Goal: Communication & Community: Answer question/provide support

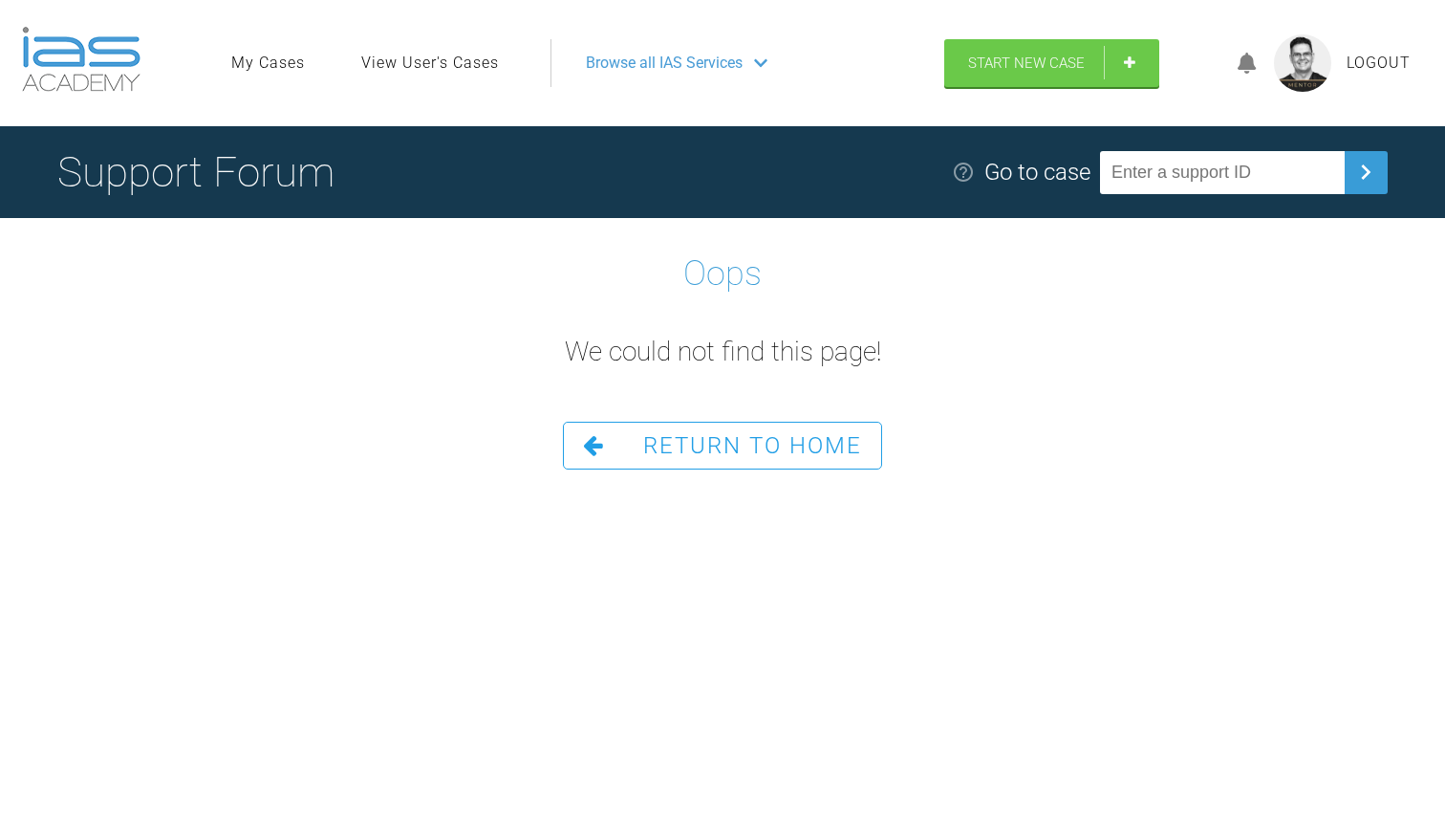
click at [661, 60] on span "Browse all IAS Services" at bounding box center [664, 63] width 157 height 25
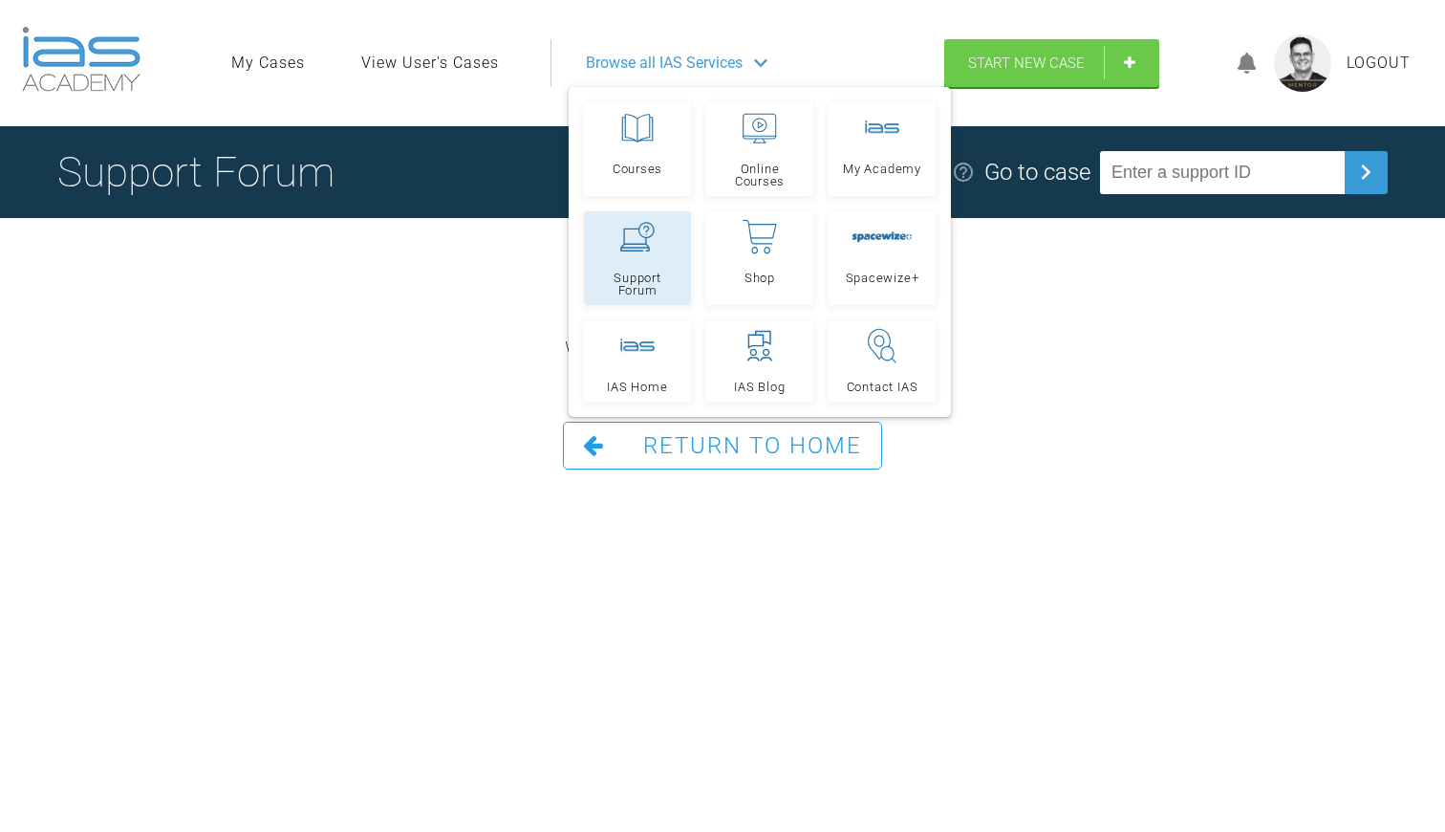
click at [644, 267] on link "Support Forum" at bounding box center [637, 258] width 107 height 94
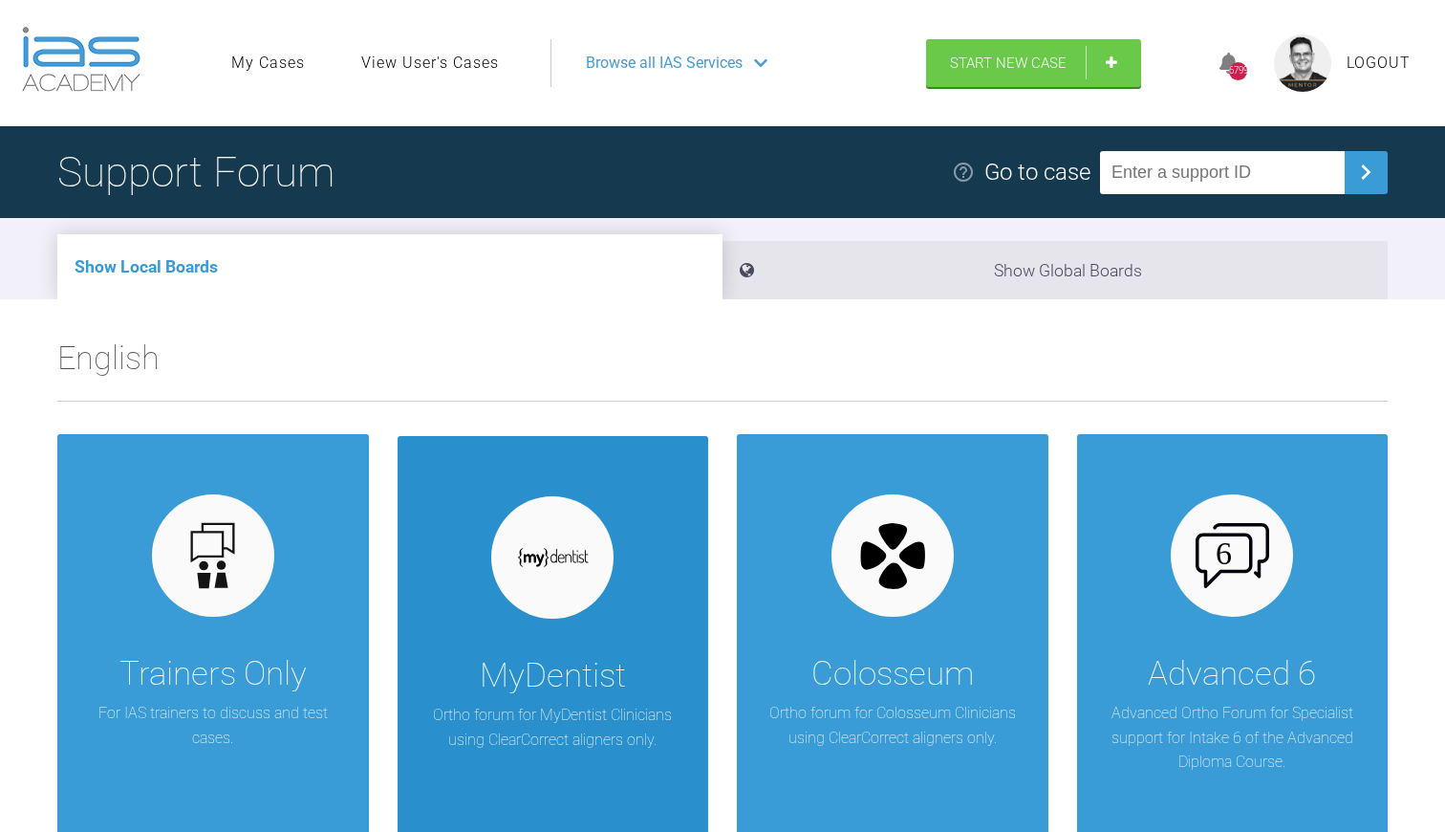
click at [542, 635] on div "MyDentist Ortho forum for MyDentist Clinicians using ClearCorrect aligners only." at bounding box center [554, 671] width 312 height 471
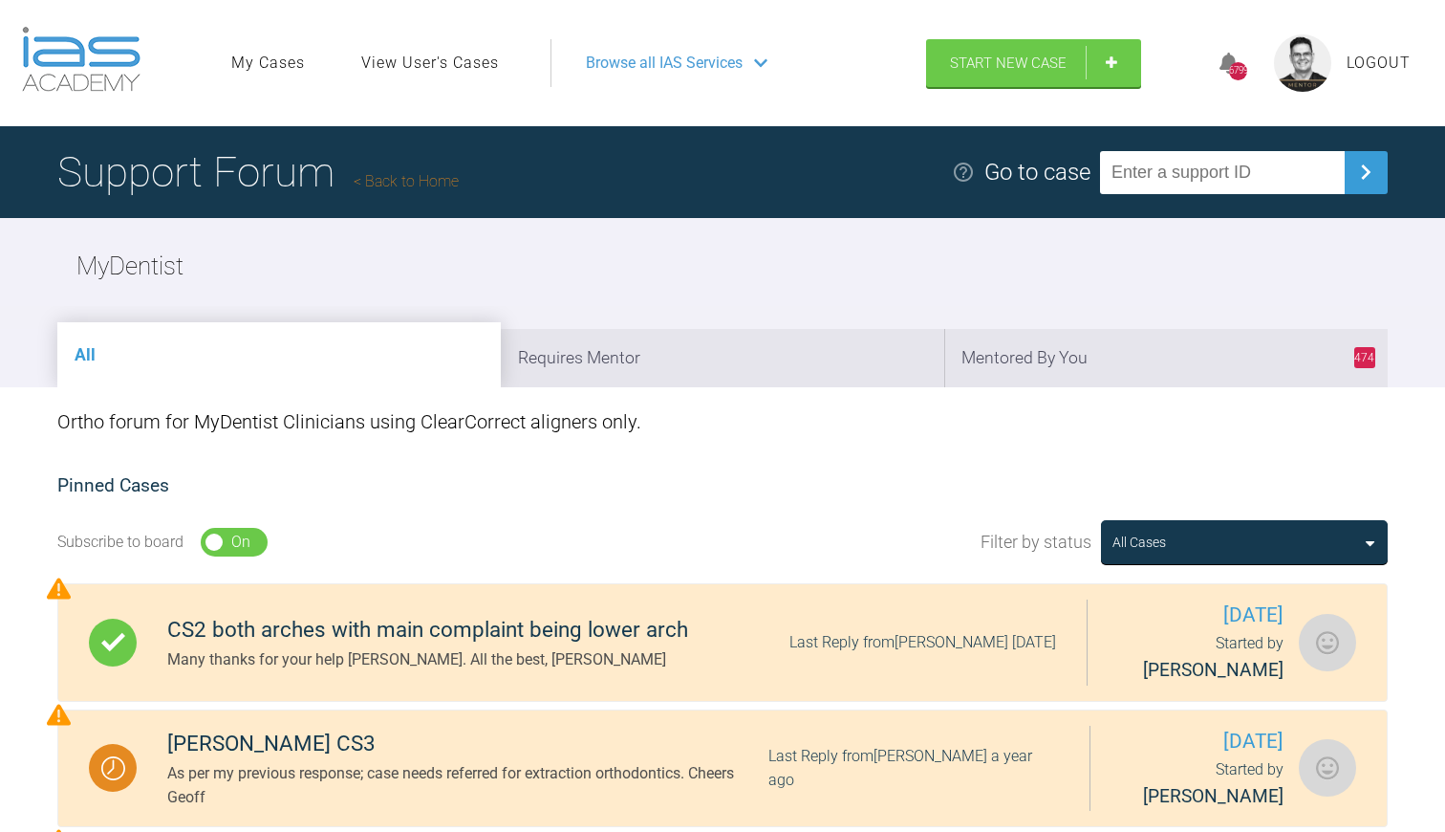
click at [407, 183] on link "Back to Home" at bounding box center [406, 181] width 105 height 18
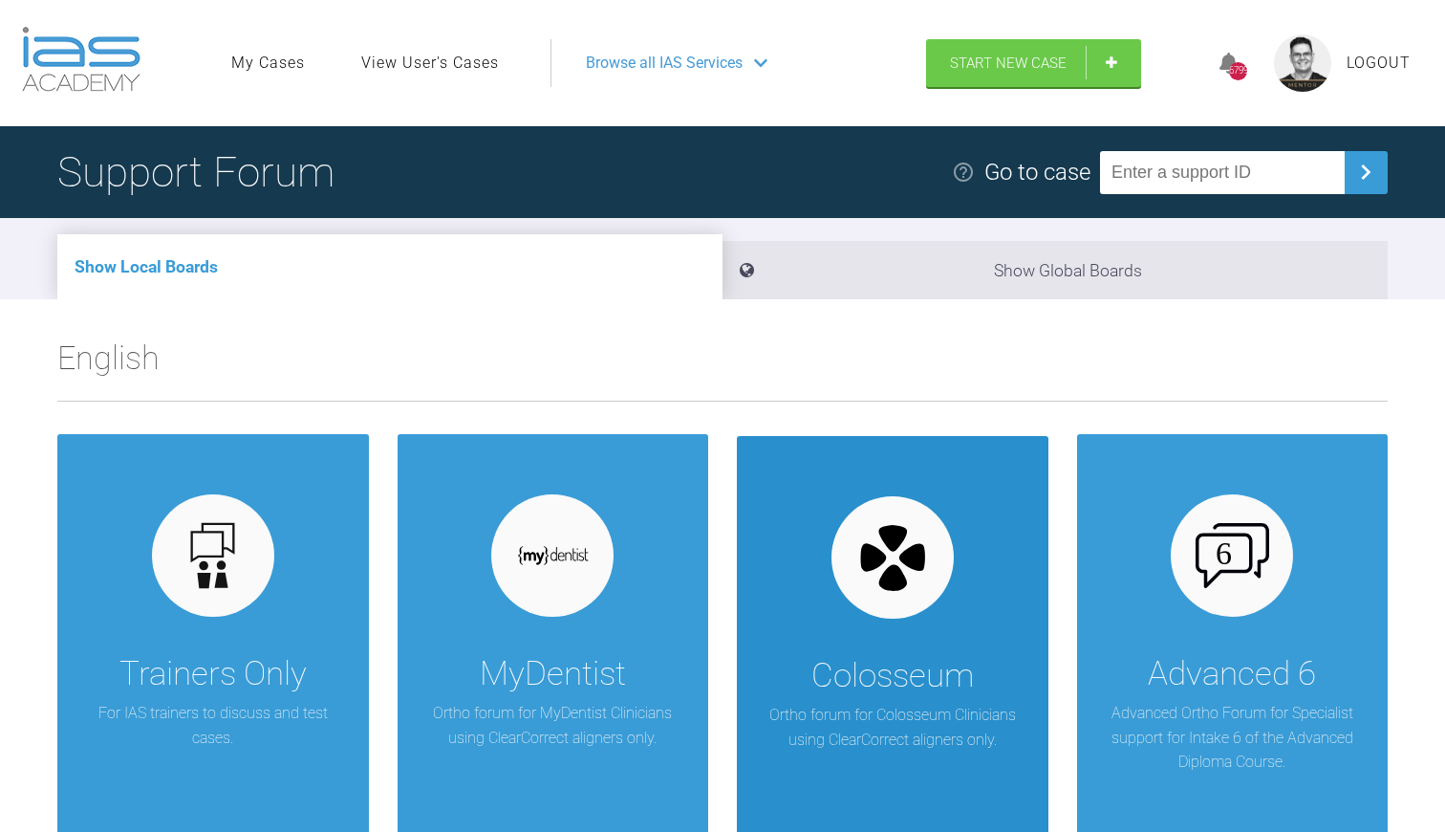
click at [908, 686] on div "Colosseum" at bounding box center [893, 676] width 163 height 54
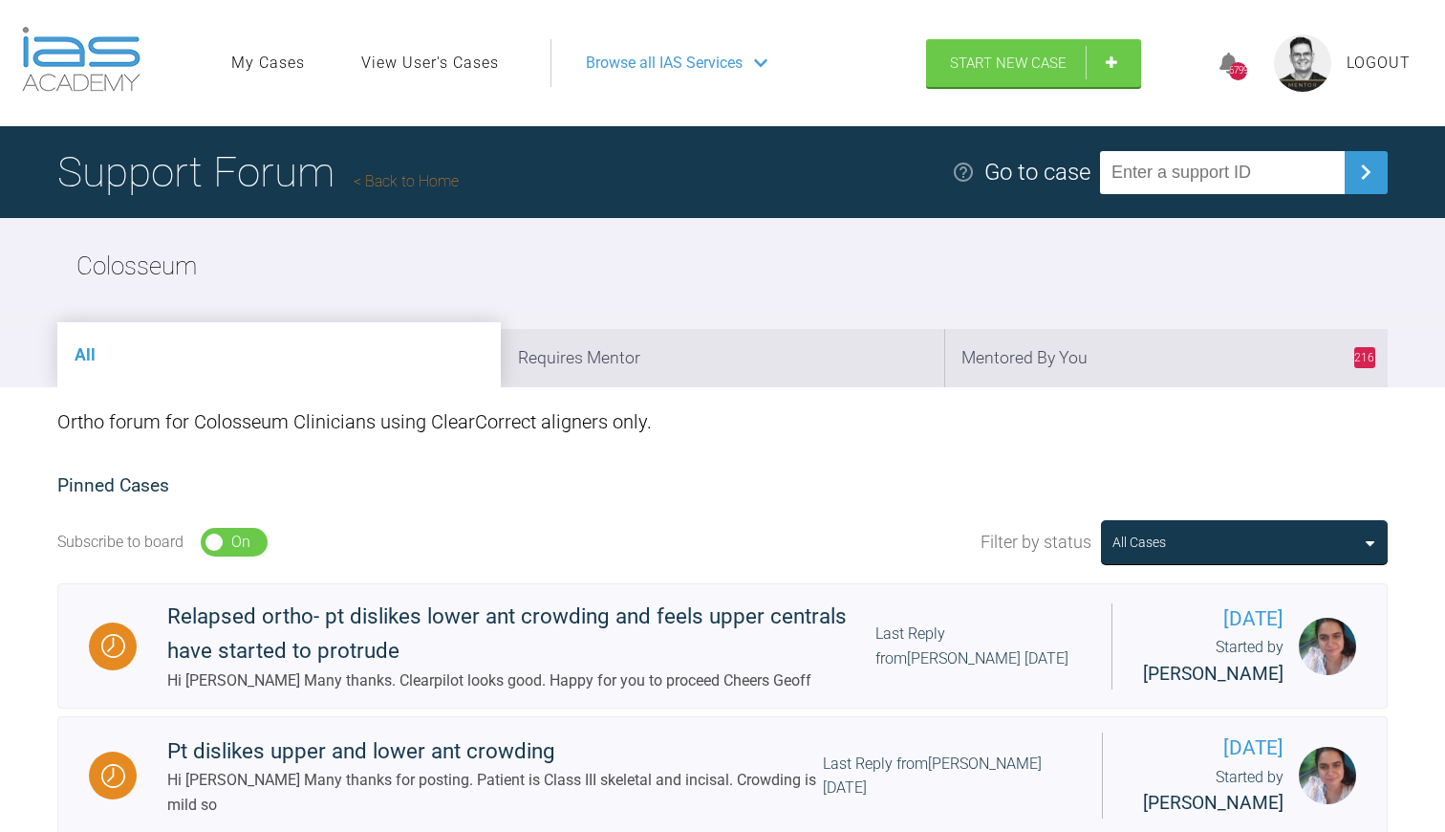
click at [417, 186] on link "Back to Home" at bounding box center [406, 181] width 105 height 18
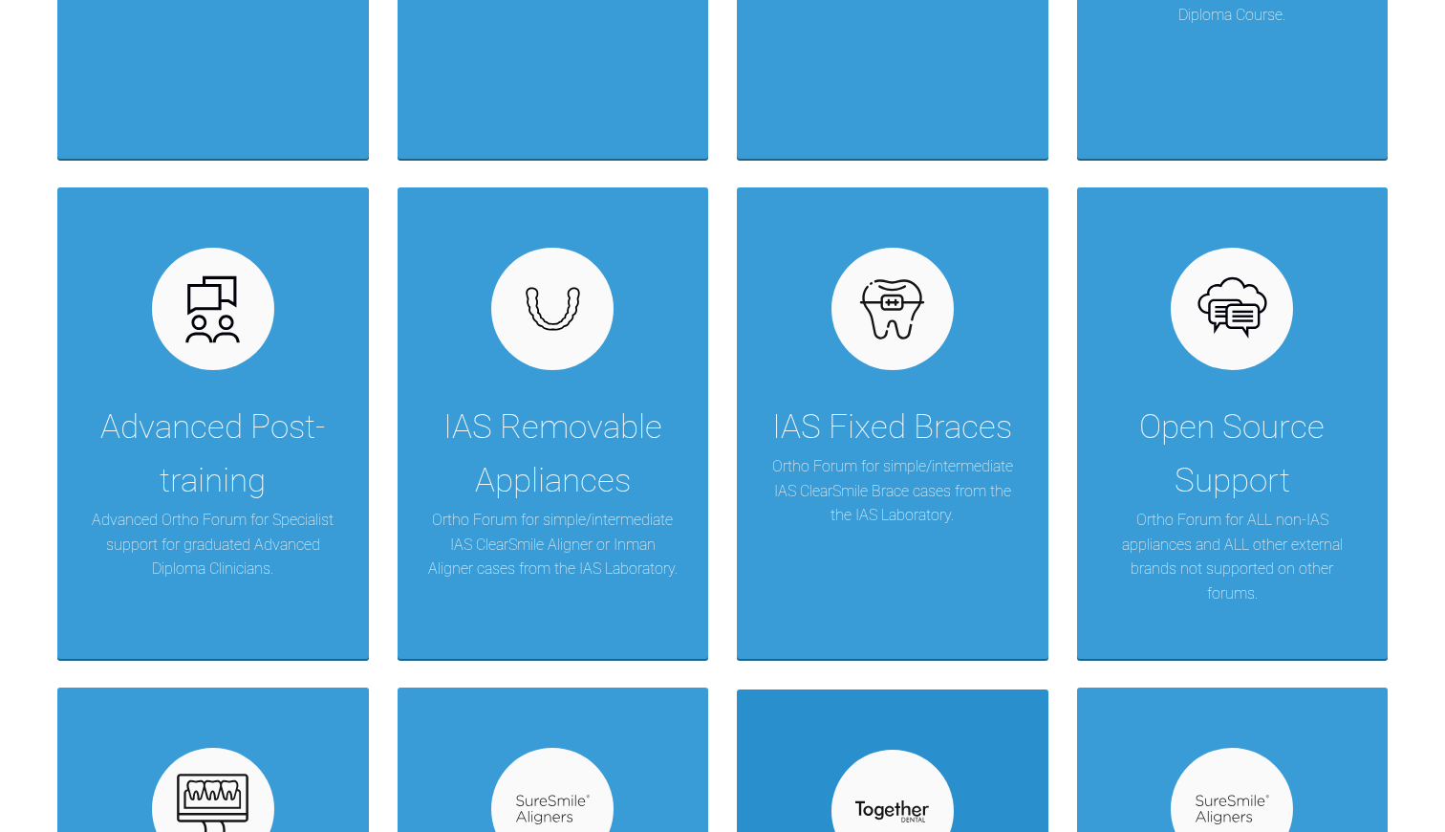
scroll to position [743, 0]
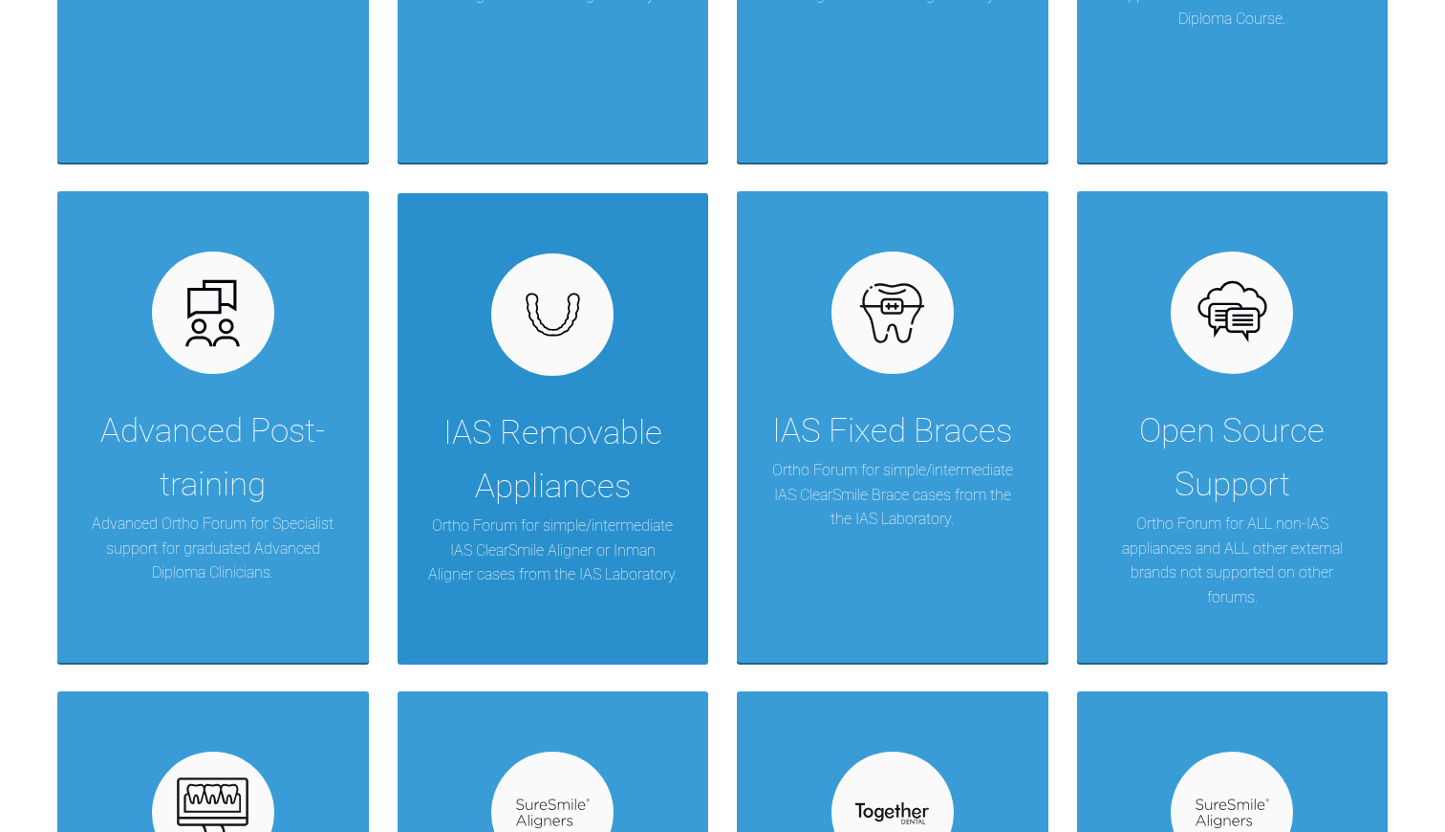
click at [519, 406] on div "IAS Removable Appliances" at bounding box center [553, 459] width 254 height 107
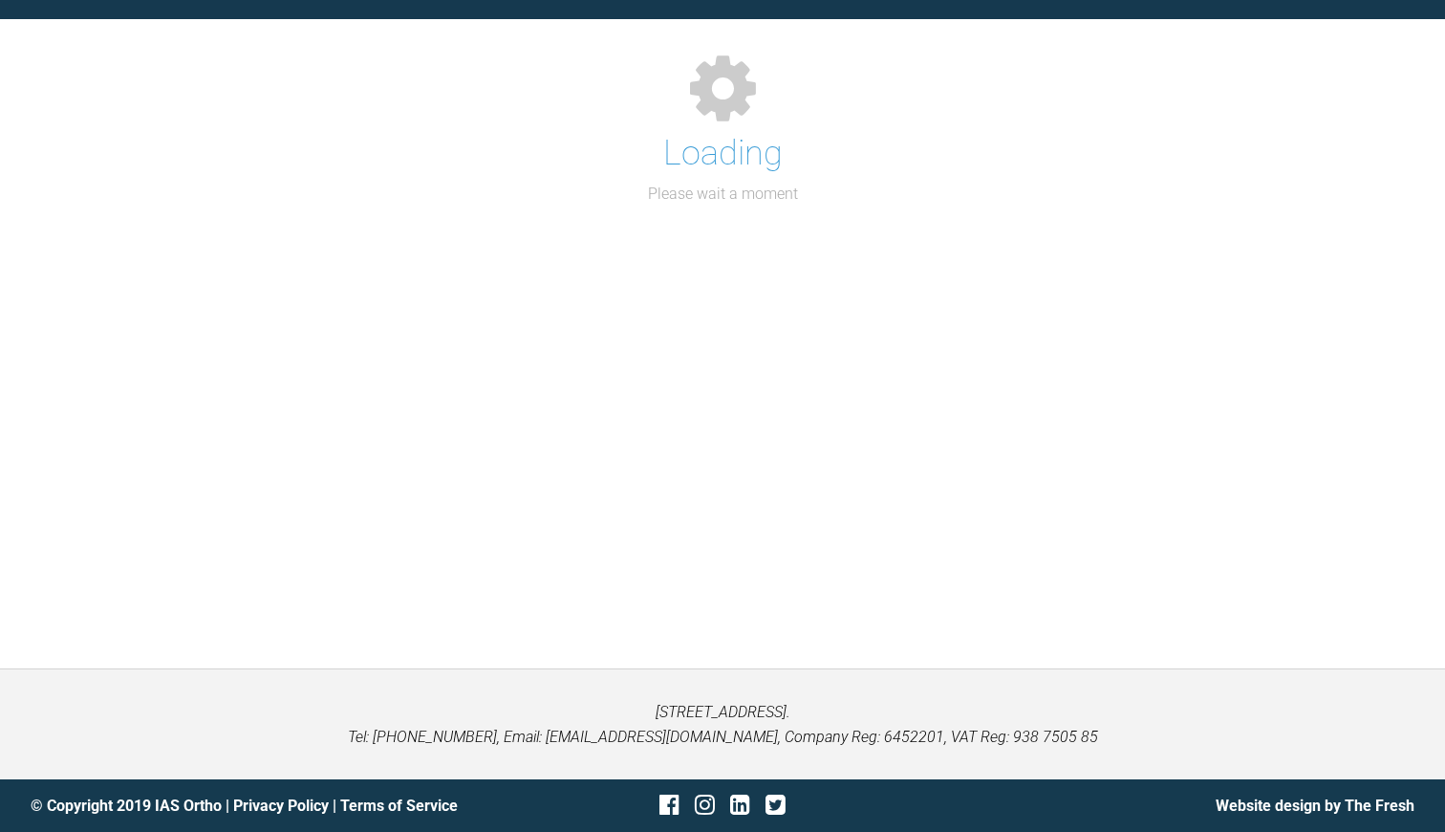
scroll to position [197, 0]
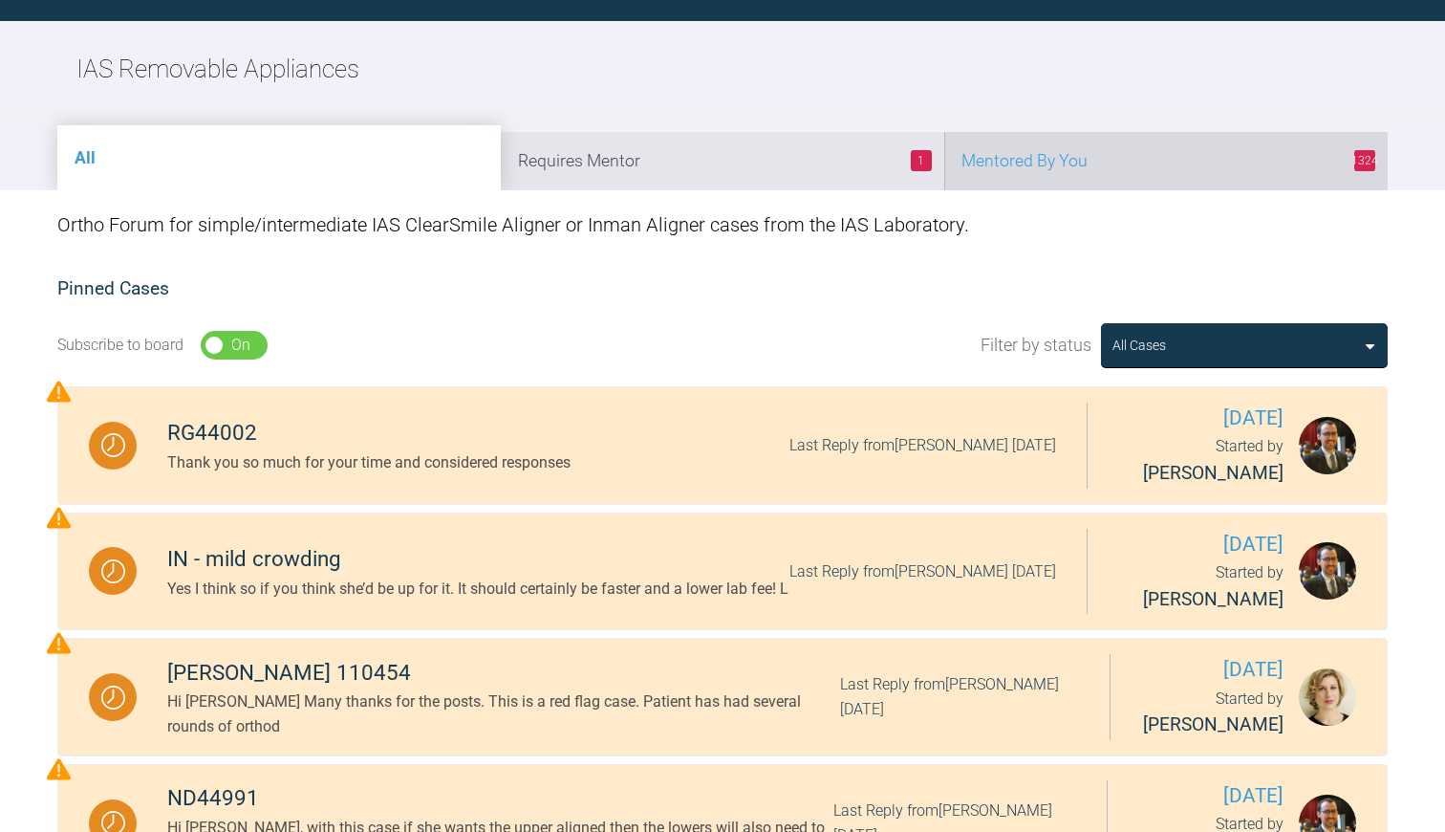
click at [1083, 142] on li "1324 Mentored By You" at bounding box center [1166, 161] width 444 height 58
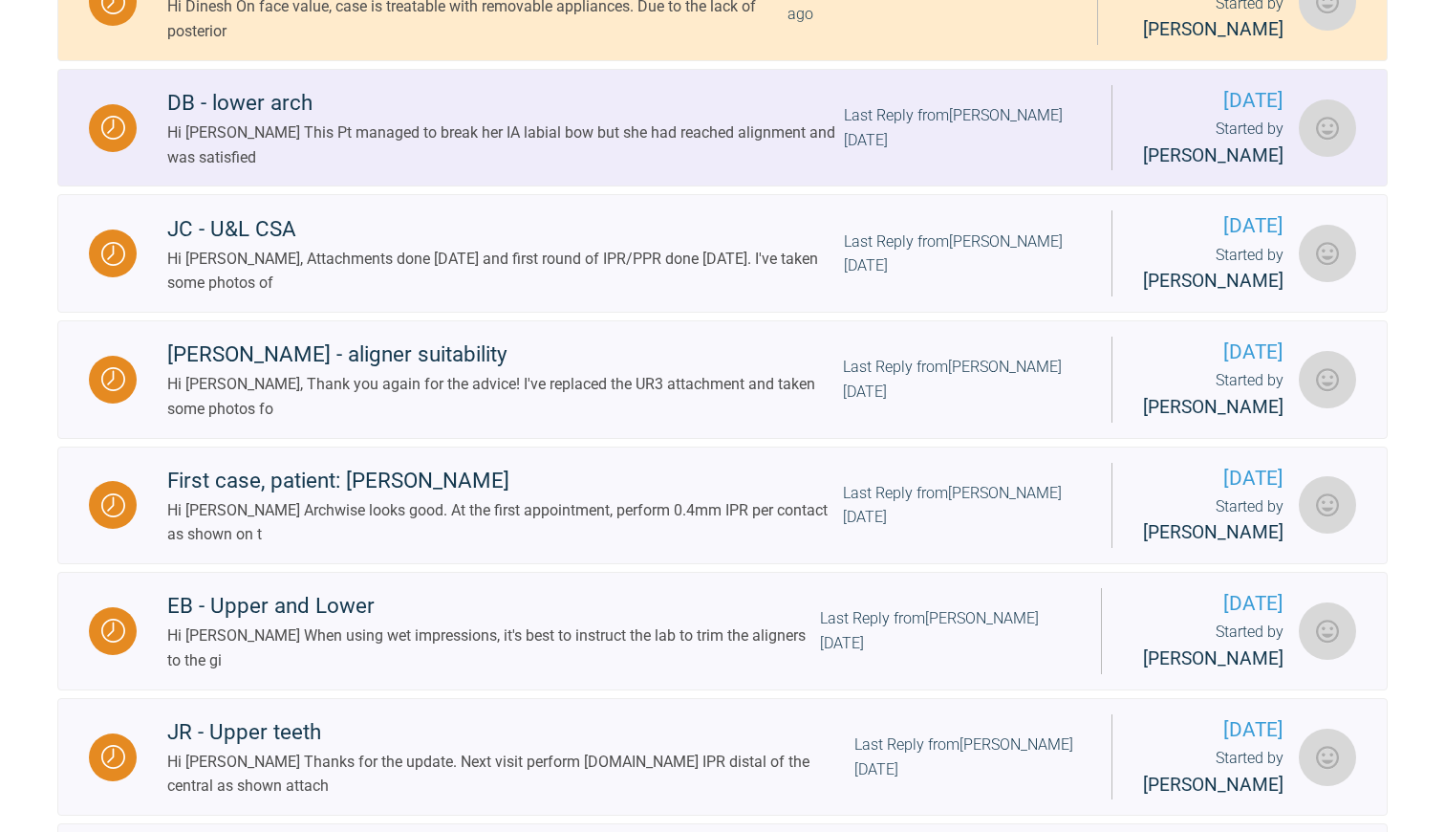
scroll to position [892, 0]
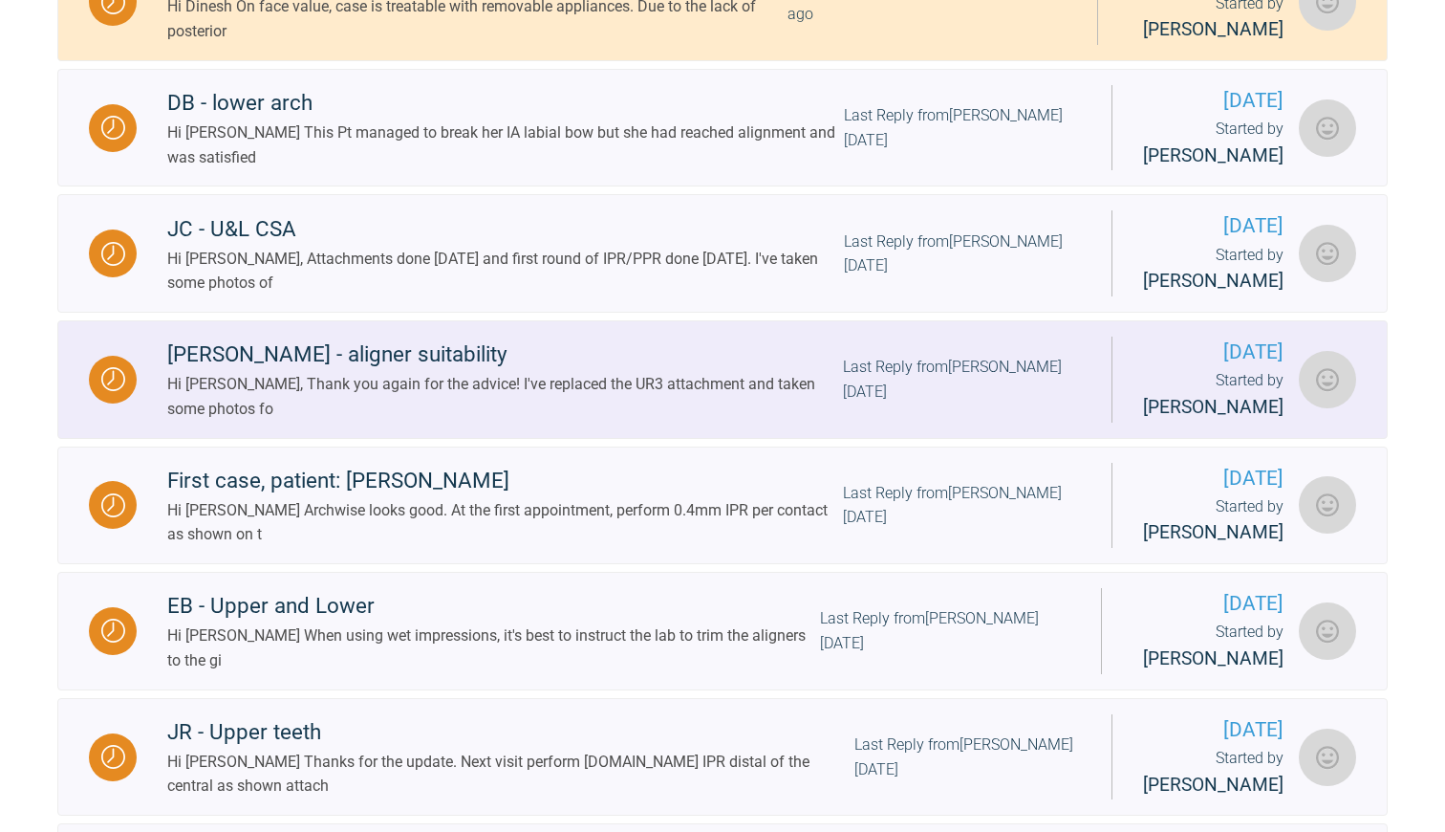
click at [534, 421] on div "Hi Geoff, Thank you again for the advice! I've replaced the UR3 attachment and …" at bounding box center [505, 396] width 676 height 49
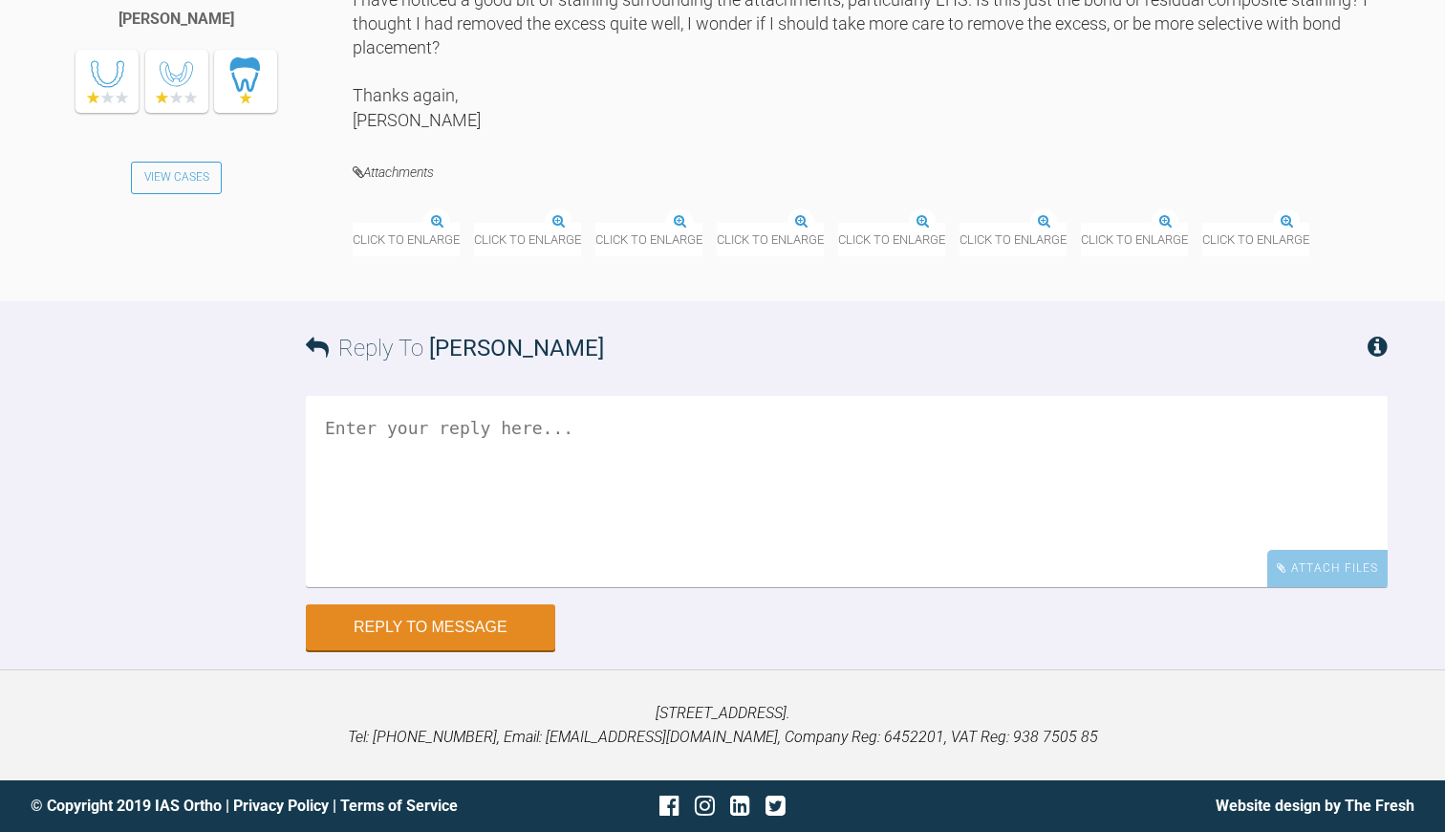
scroll to position [16731, 0]
click at [353, 224] on img at bounding box center [353, 224] width 0 height 0
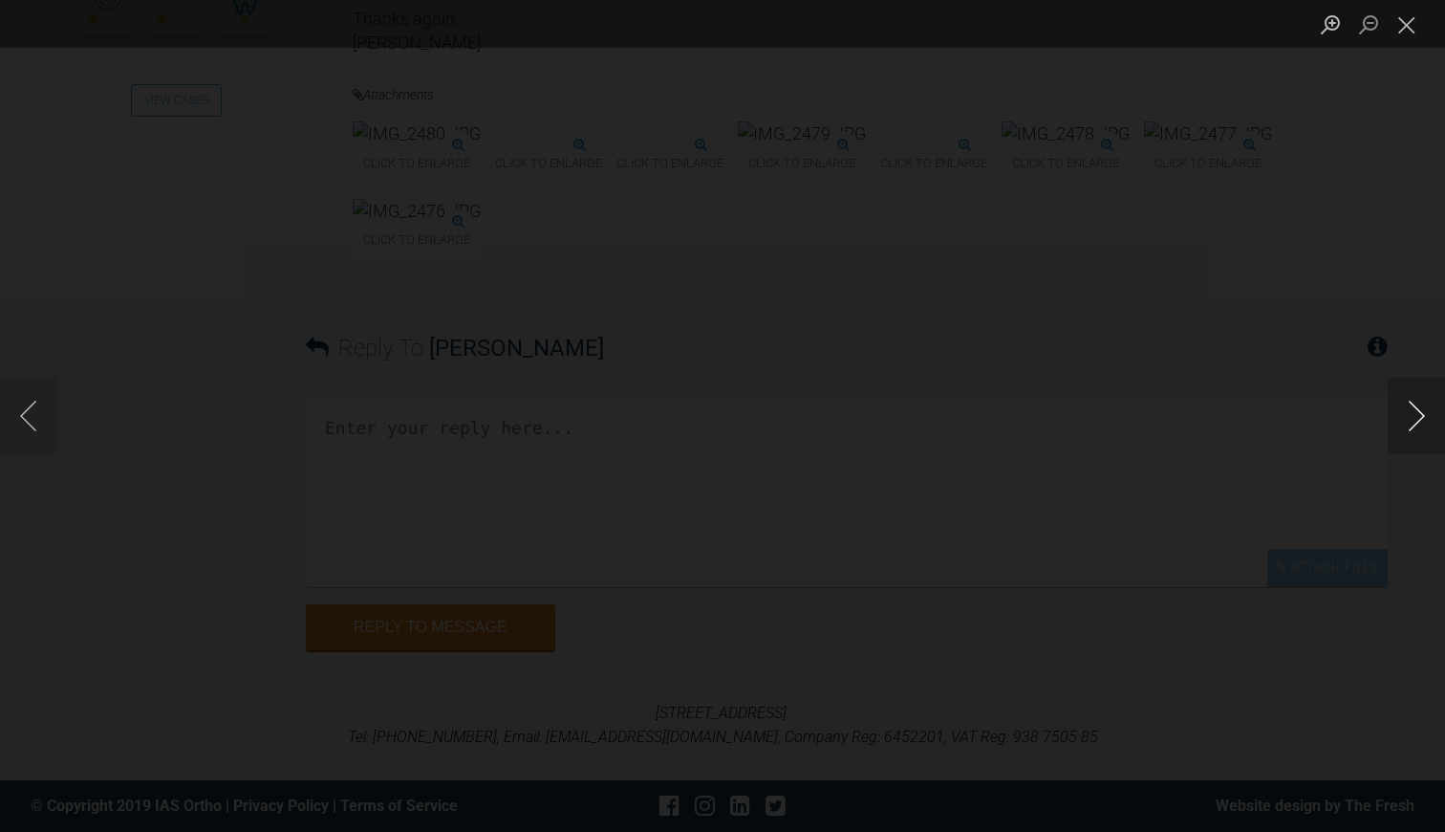
click at [1415, 428] on button "Next image" at bounding box center [1416, 416] width 57 height 76
click at [1415, 427] on button "Next image" at bounding box center [1416, 416] width 57 height 76
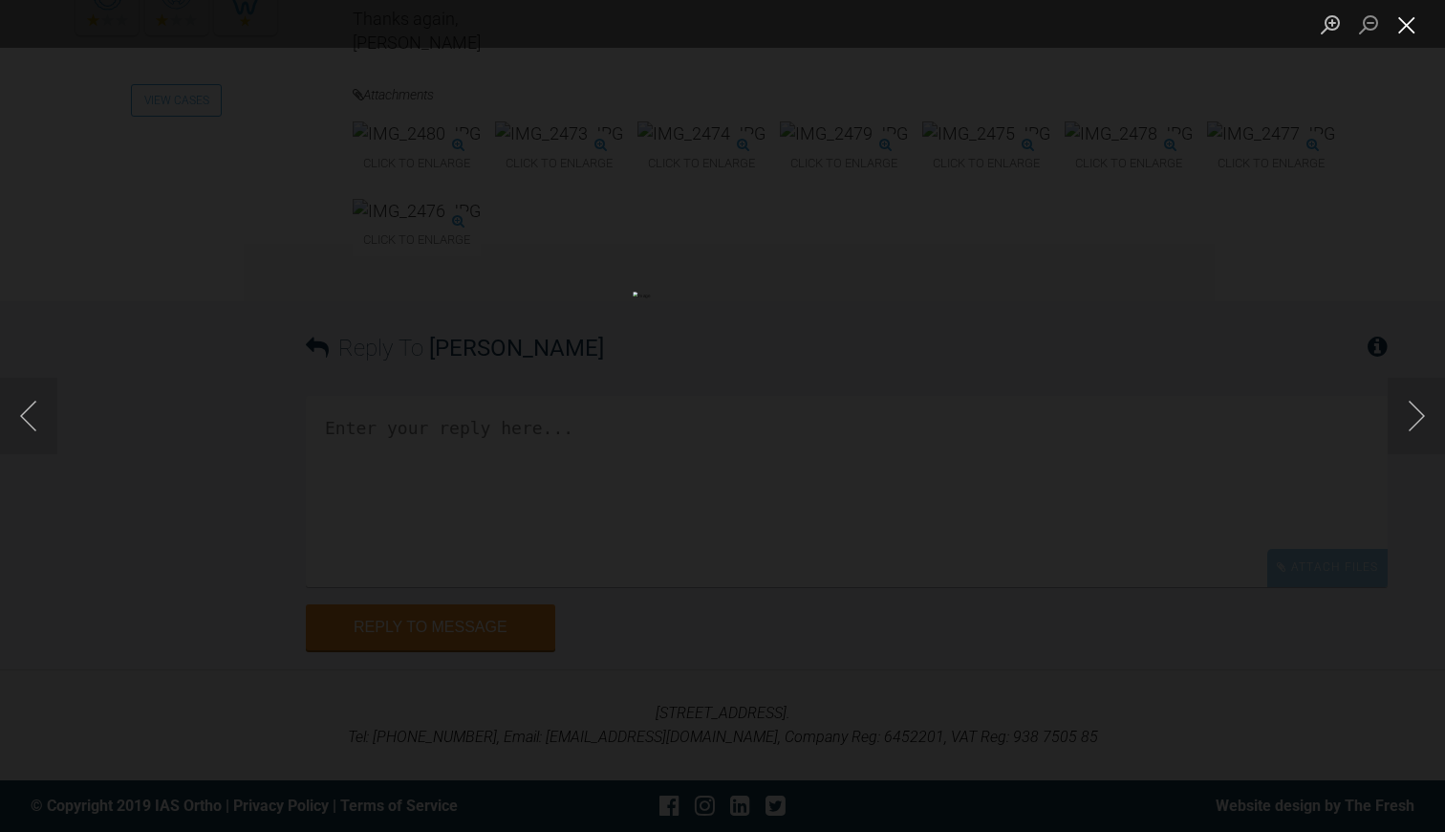
click at [1403, 23] on button "Close lightbox" at bounding box center [1407, 24] width 38 height 33
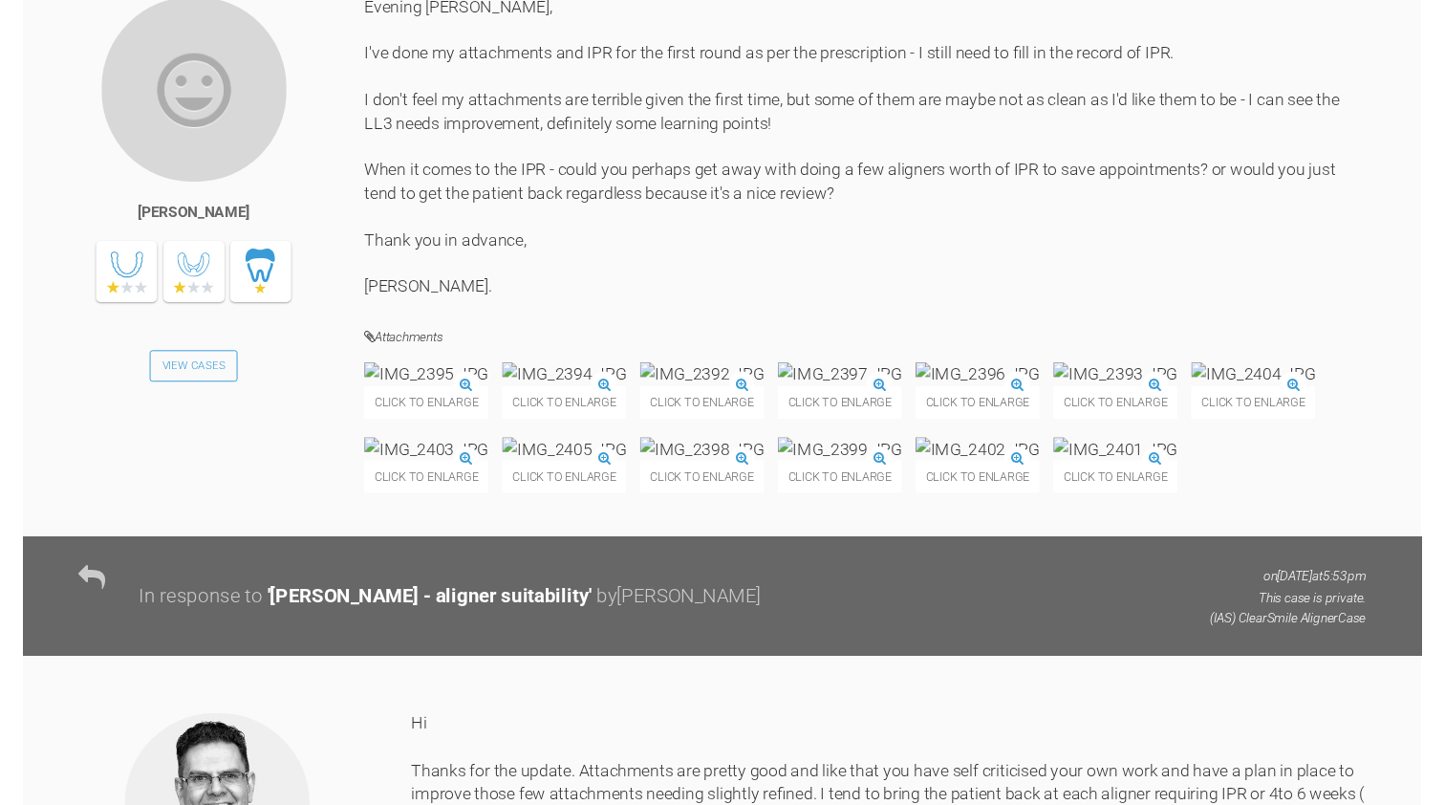
scroll to position [9293, 0]
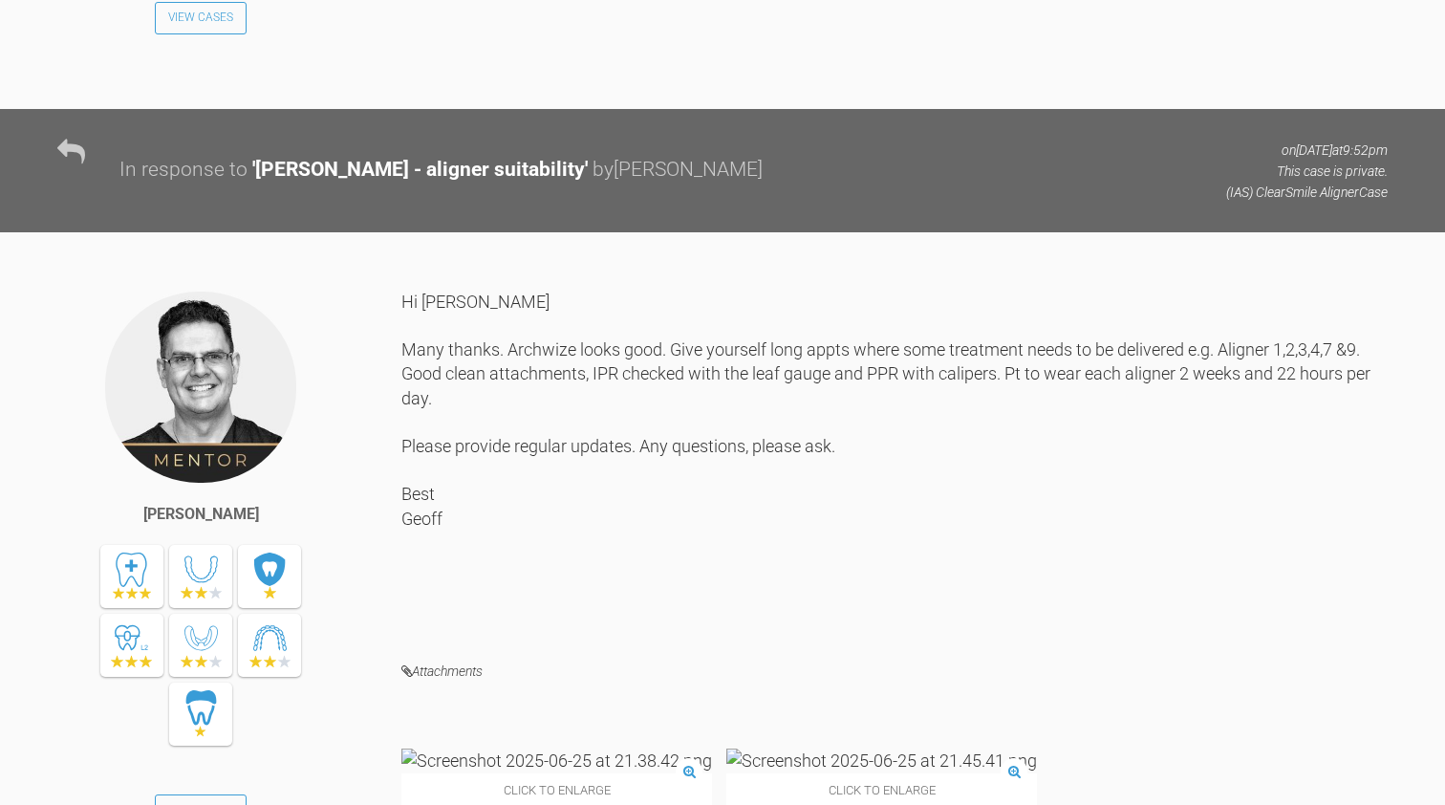
drag, startPoint x: 770, startPoint y: 479, endPoint x: 825, endPoint y: 482, distance: 55.5
copy div "117501"
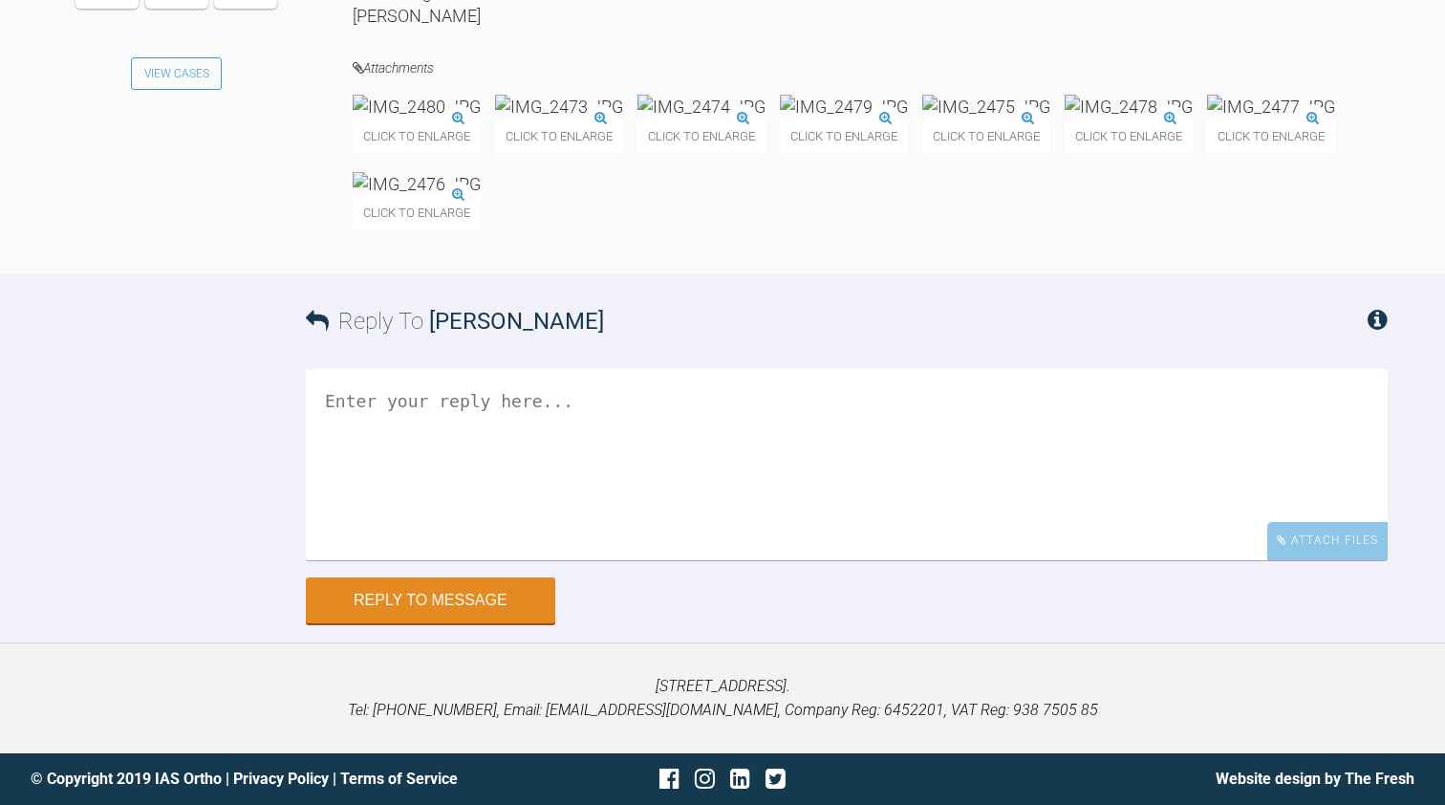
scroll to position [16551, 0]
click at [766, 119] on img at bounding box center [702, 107] width 128 height 24
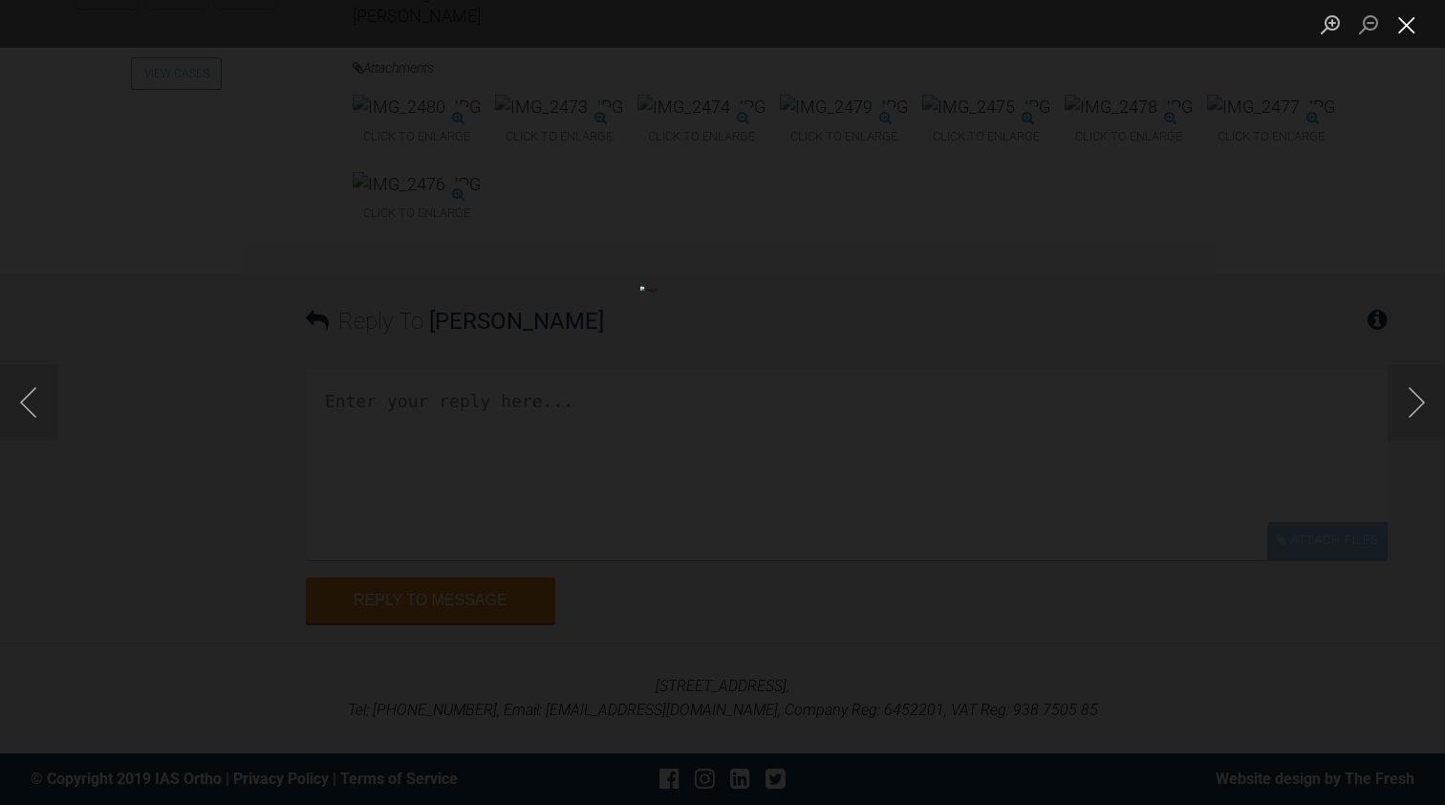
click at [1409, 26] on button "Close lightbox" at bounding box center [1407, 24] width 38 height 33
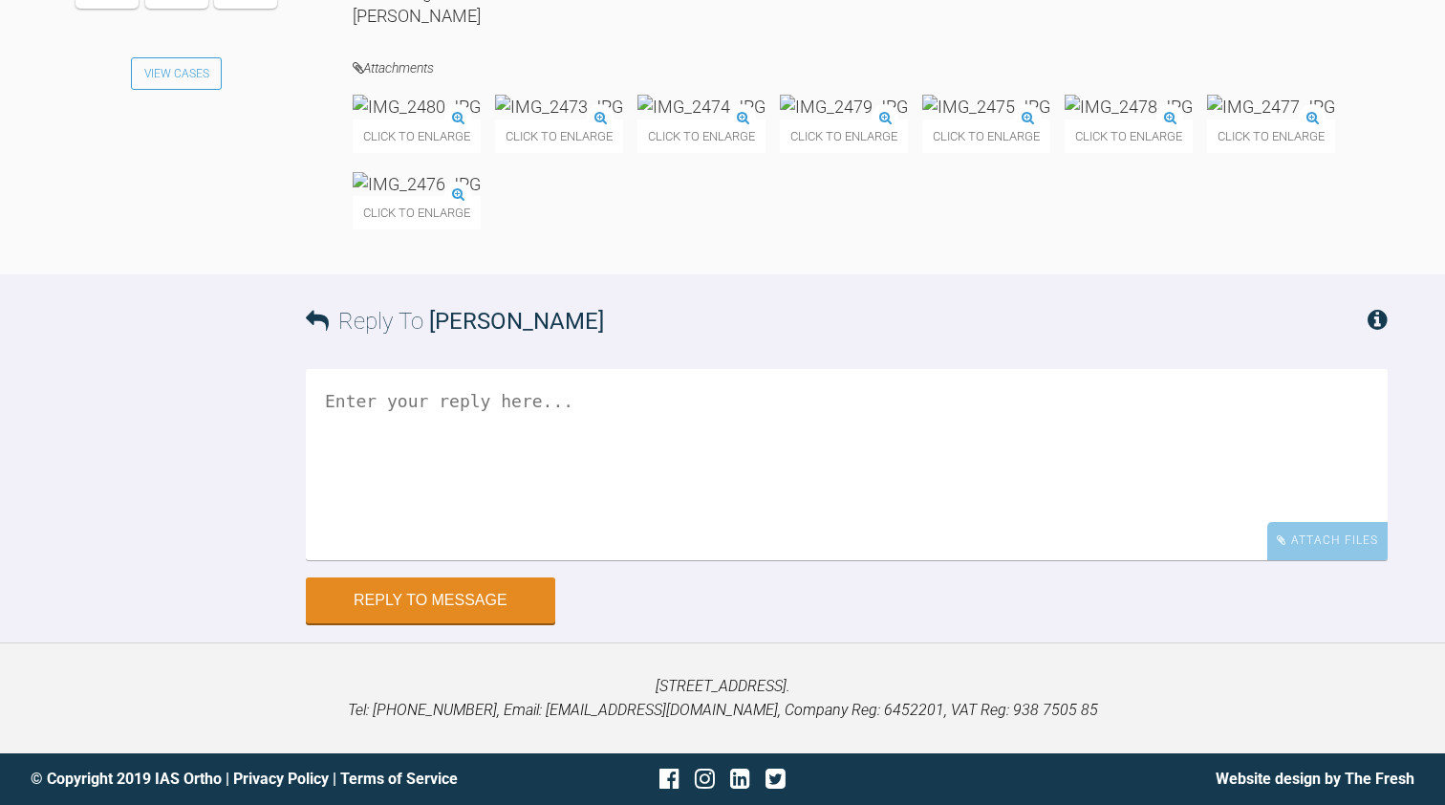
scroll to position [16954, 0]
click at [417, 560] on textarea at bounding box center [847, 464] width 1082 height 191
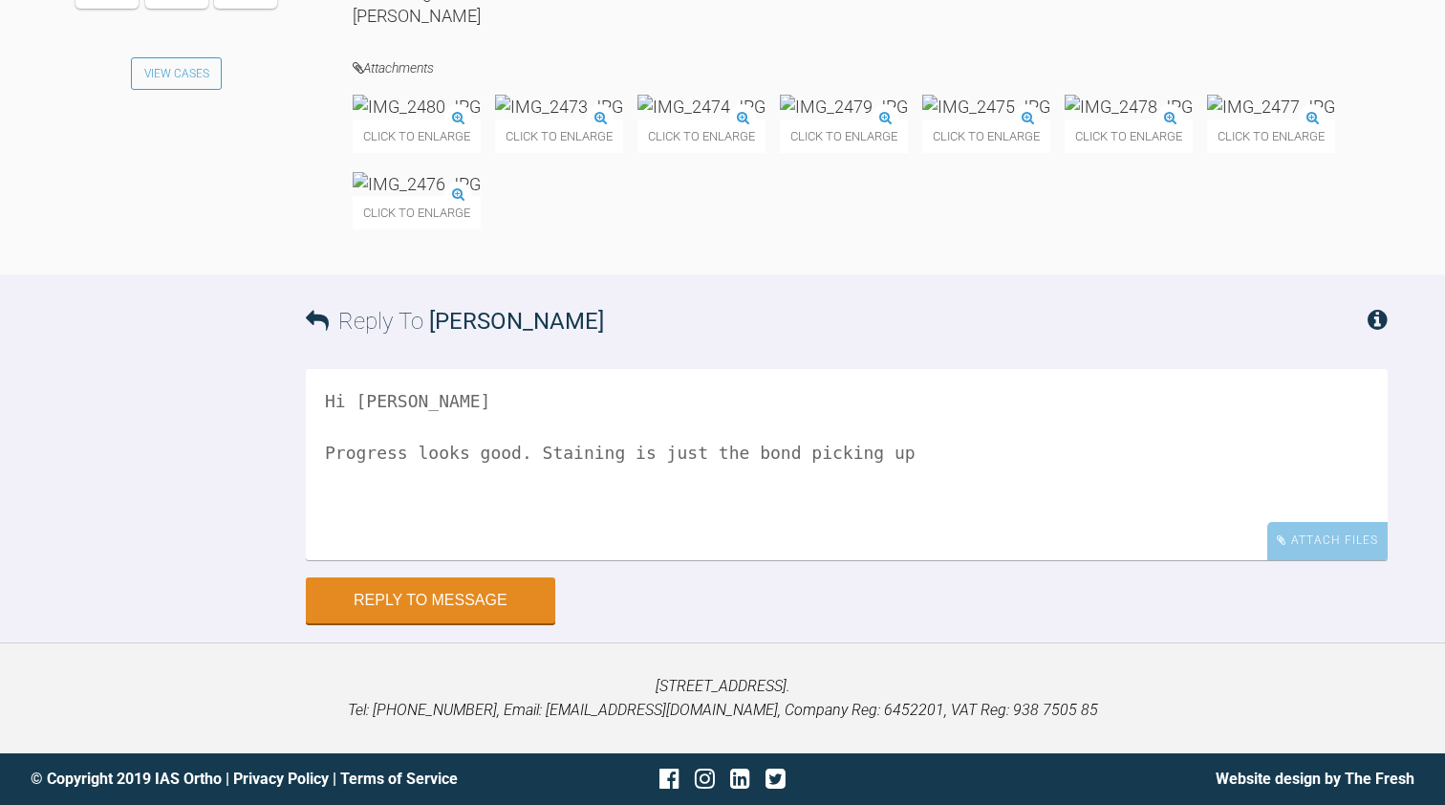
paste textarea "chromogen"
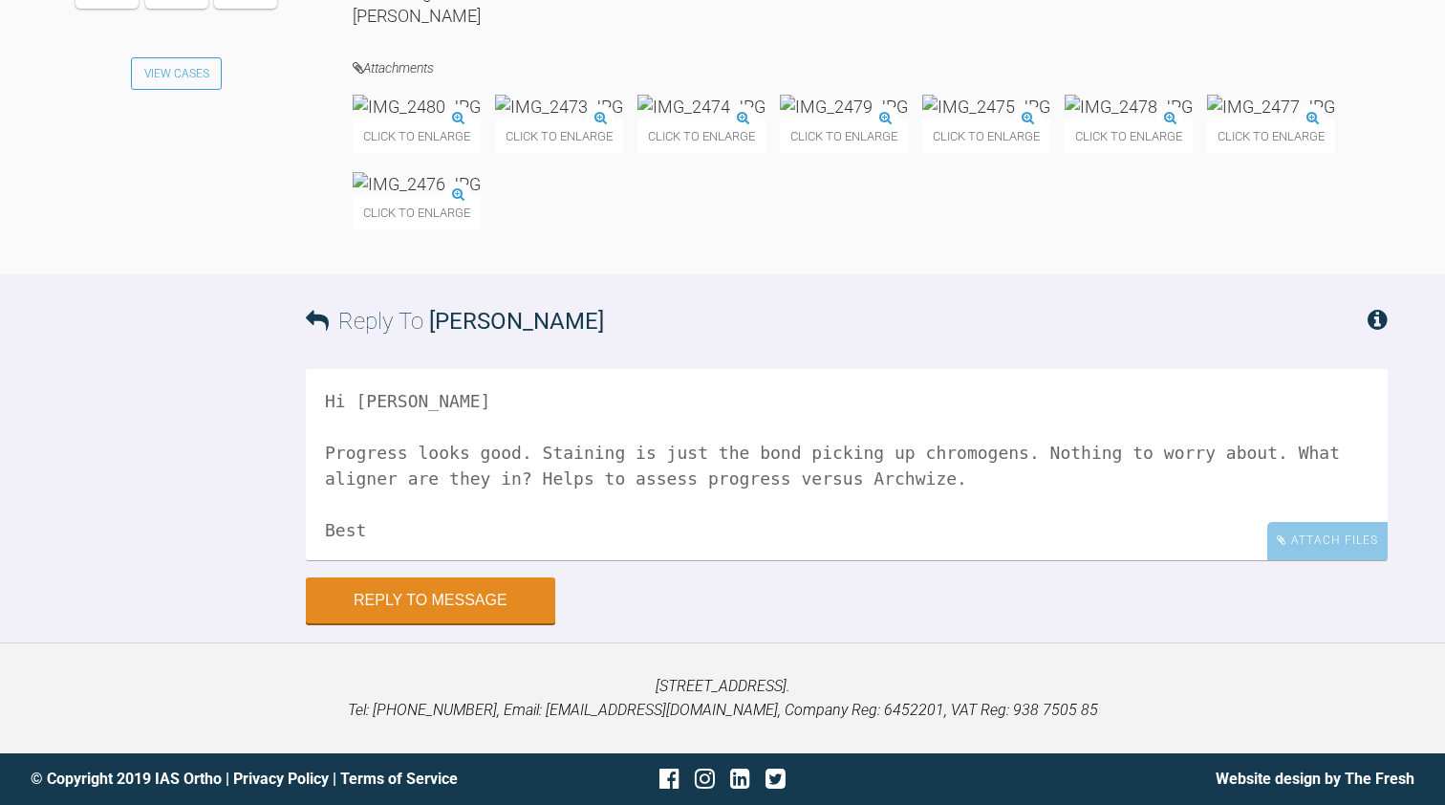
scroll to position [7, 0]
type textarea "Hi Katrina Progress looks good. Staining is just the bond picking up chromogens…"
click at [464, 625] on button "Reply to Message" at bounding box center [430, 602] width 249 height 46
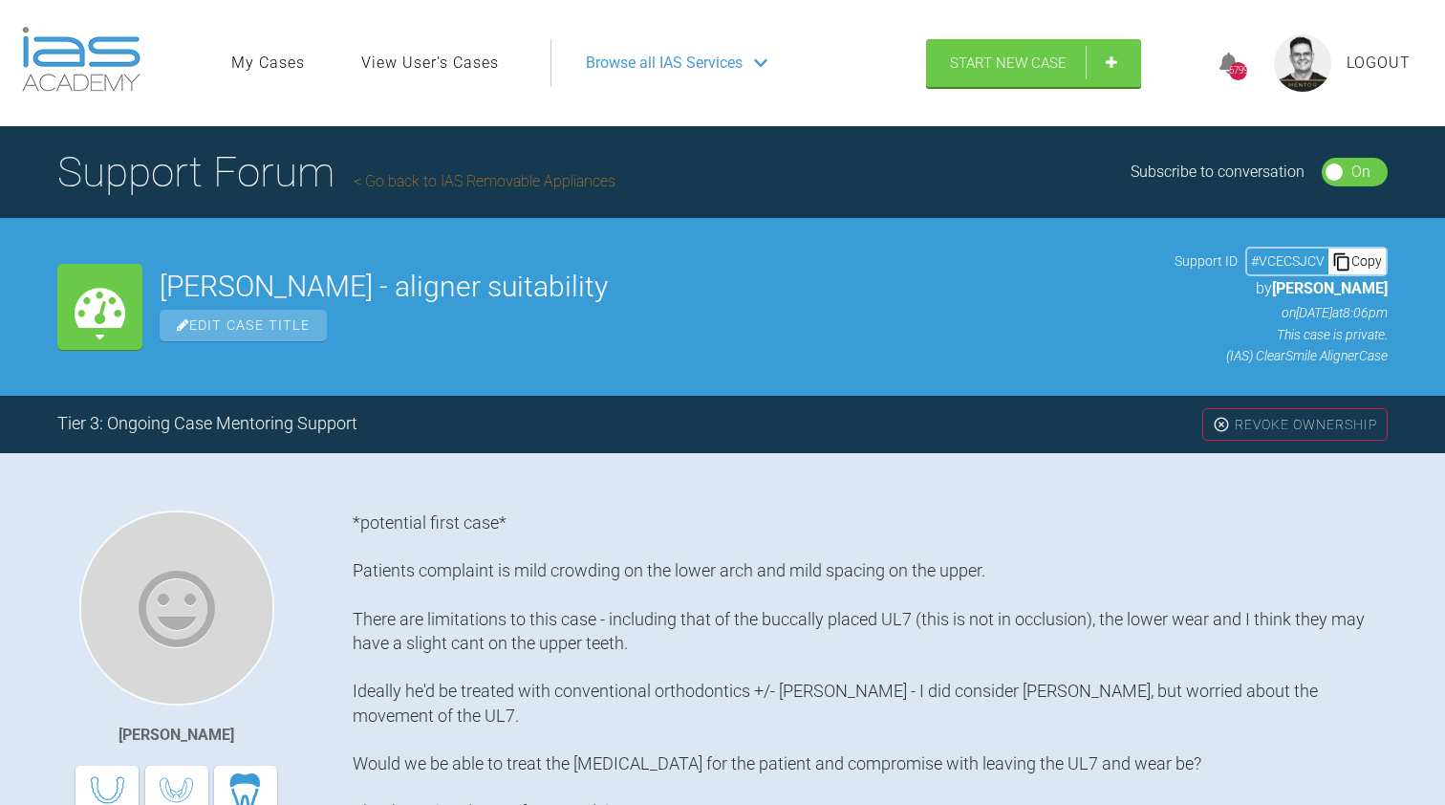
scroll to position [0, 0]
click at [489, 187] on link "Go back to IAS Removable Appliances" at bounding box center [485, 181] width 262 height 18
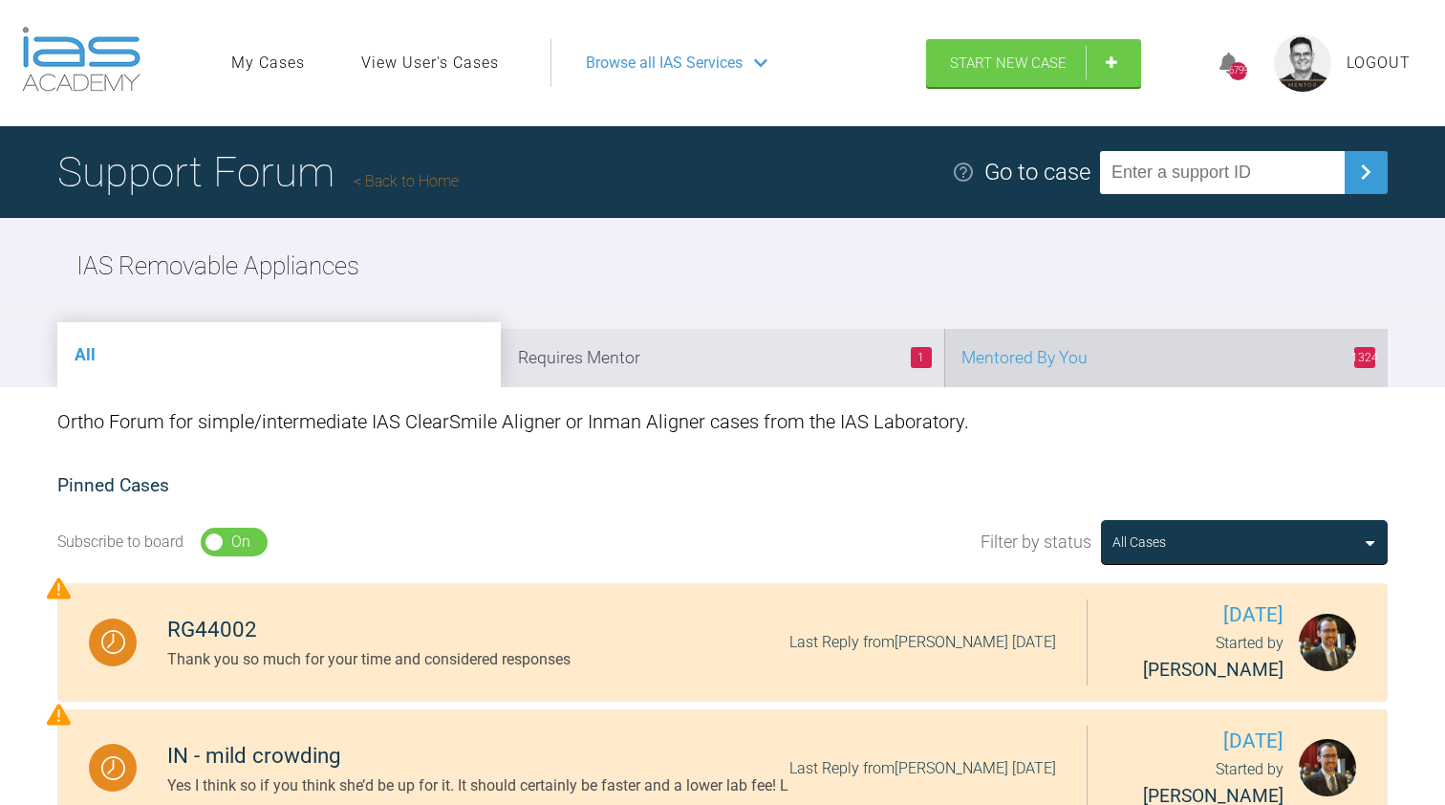
click at [1042, 352] on li "1324 Mentored By You" at bounding box center [1166, 358] width 444 height 58
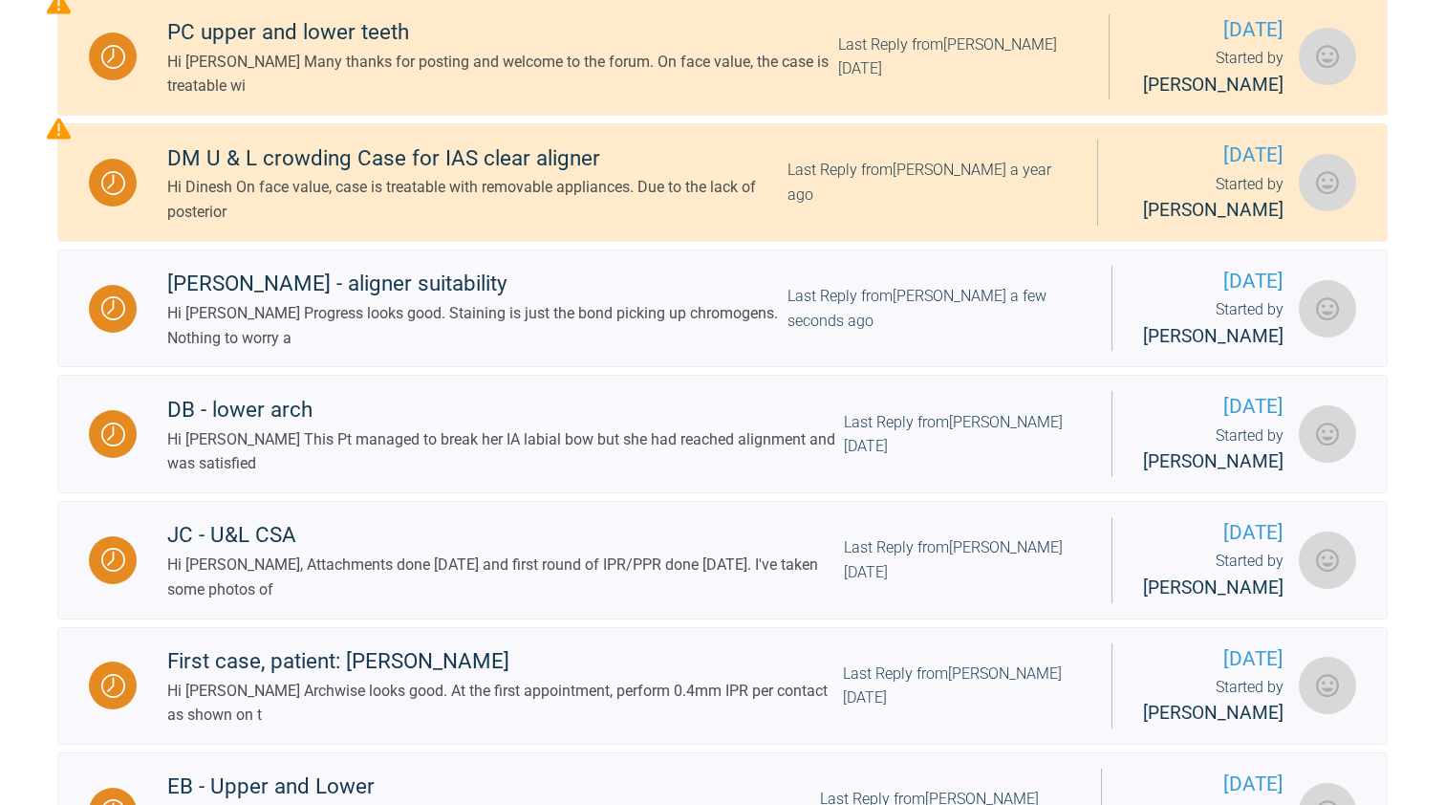
scroll to position [713, 0]
